Goal: Transaction & Acquisition: Purchase product/service

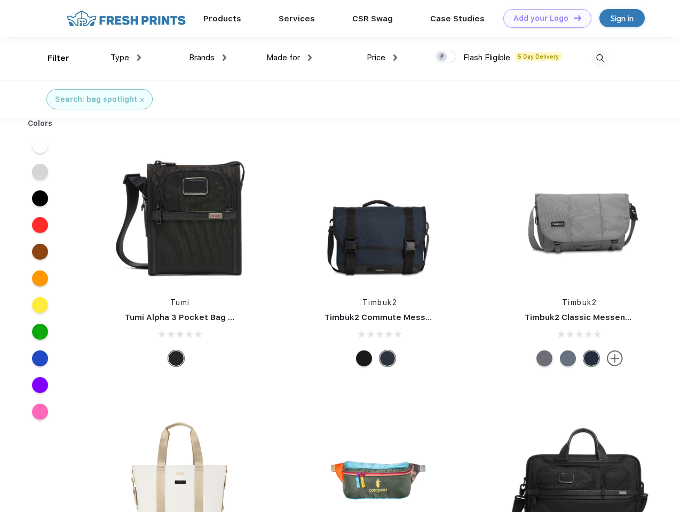
scroll to position [1, 0]
click at [543, 18] on link "Add your Logo Design Tool" at bounding box center [547, 18] width 88 height 19
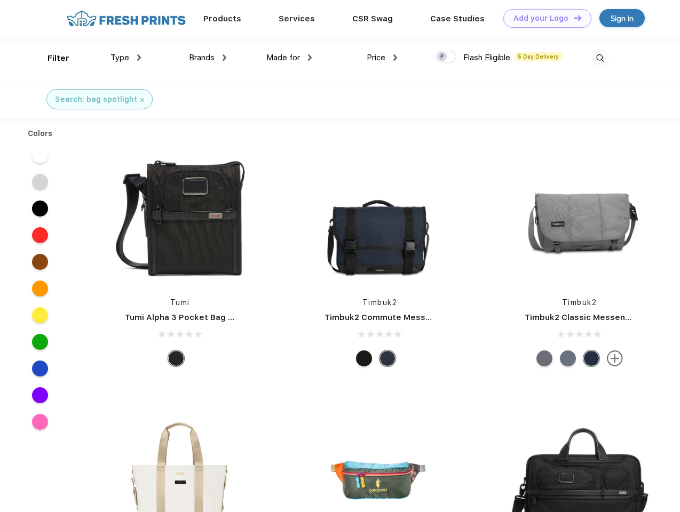
click at [0, 0] on div "Design Tool" at bounding box center [0, 0] width 0 height 0
click at [572, 18] on link "Add your Logo Design Tool" at bounding box center [547, 18] width 88 height 19
click at [51, 58] on div "Filter" at bounding box center [58, 58] width 22 height 12
click at [126, 58] on span "Type" at bounding box center [119, 58] width 19 height 10
click at [207, 58] on span "Brands" at bounding box center [202, 58] width 26 height 10
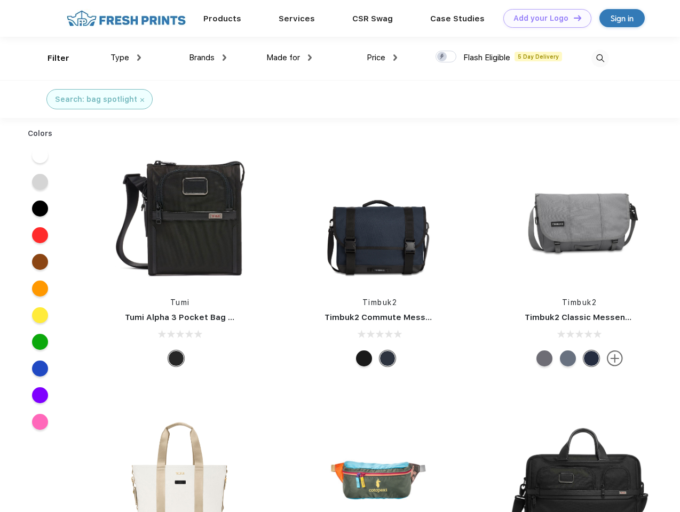
click at [289, 58] on span "Made for" at bounding box center [283, 58] width 34 height 10
click at [382, 58] on span "Price" at bounding box center [375, 58] width 19 height 10
click at [446, 57] on div at bounding box center [445, 57] width 21 height 12
click at [442, 57] on input "checkbox" at bounding box center [438, 53] width 7 height 7
click at [600, 58] on img at bounding box center [600, 59] width 18 height 18
